Goal: Navigation & Orientation: Find specific page/section

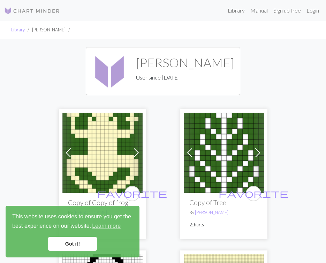
click at [44, 9] on img at bounding box center [32, 11] width 56 height 8
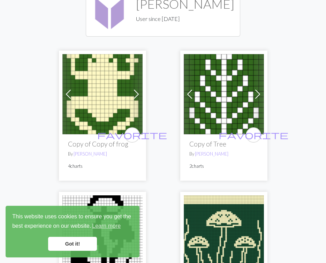
scroll to position [64, 0]
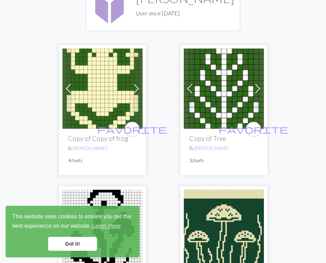
click at [97, 128] on img at bounding box center [102, 88] width 80 height 80
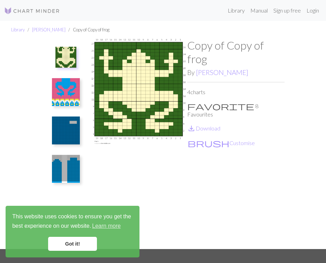
click at [66, 92] on img at bounding box center [66, 92] width 28 height 28
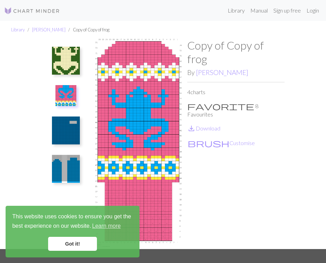
click at [66, 92] on img at bounding box center [65, 95] width 21 height 21
click at [69, 51] on img at bounding box center [66, 61] width 28 height 28
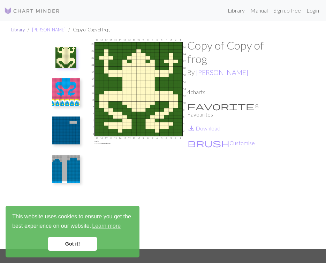
click at [18, 29] on link "Library" at bounding box center [18, 30] width 14 height 6
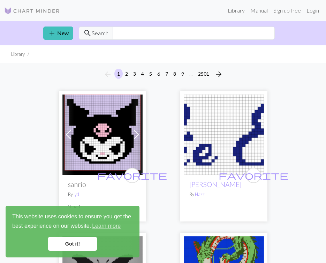
click at [72, 246] on link "Got it!" at bounding box center [72, 243] width 49 height 14
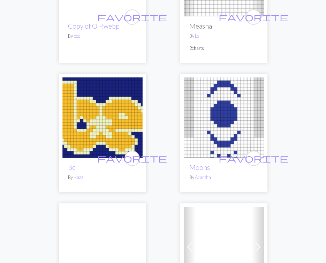
scroll to position [3487, 0]
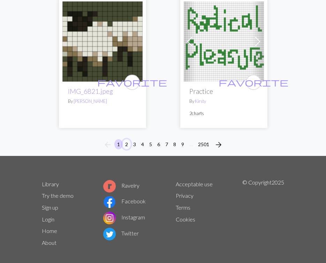
click at [126, 139] on button "2" at bounding box center [126, 144] width 8 height 10
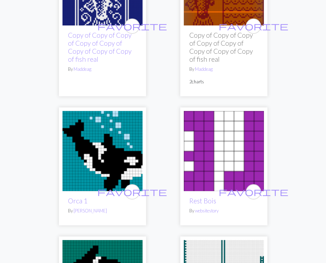
scroll to position [2553, 0]
